Goal: Task Accomplishment & Management: Manage account settings

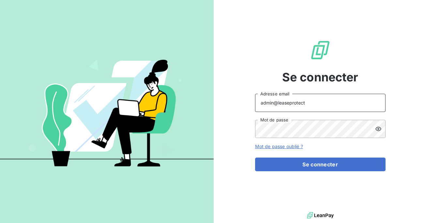
click at [317, 106] on input "admin@leaseprotect" at bounding box center [320, 103] width 130 height 18
type input "admin@azurequipements"
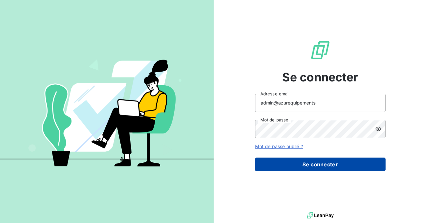
click at [311, 169] on button "Se connecter" at bounding box center [320, 165] width 130 height 14
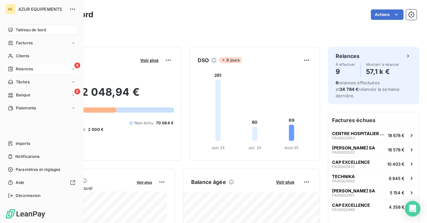
click at [12, 72] on div "Relances" at bounding box center [20, 69] width 25 height 6
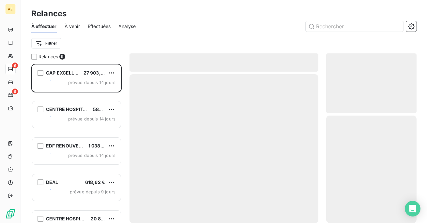
scroll to position [159, 90]
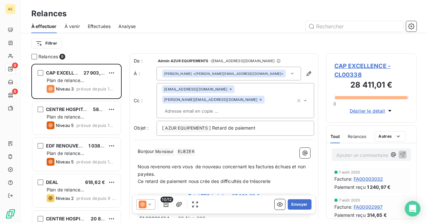
click at [96, 24] on span "Effectuées" at bounding box center [99, 26] width 23 height 7
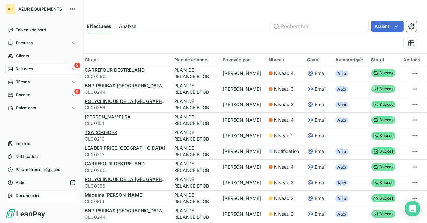
click at [16, 195] on span "Déconnexion" at bounding box center [28, 196] width 25 height 6
